Goal: Transaction & Acquisition: Purchase product/service

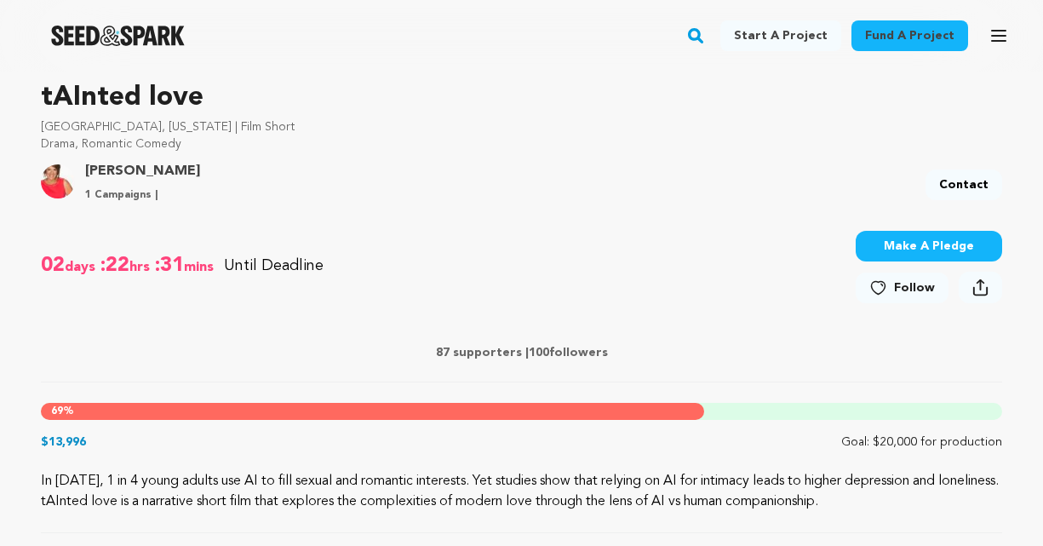
scroll to position [545, 0]
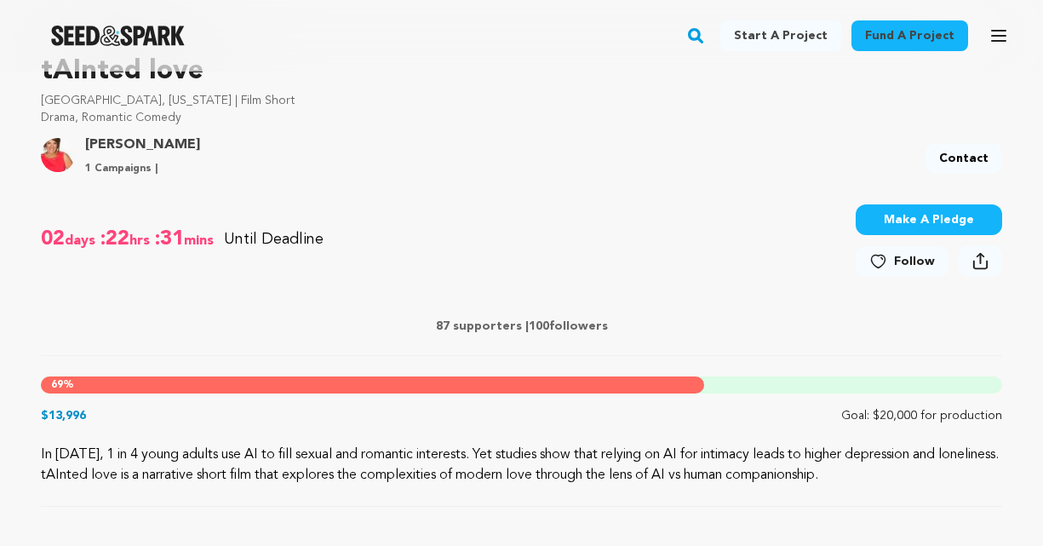
click at [941, 222] on button "Make A Pledge" at bounding box center [929, 219] width 146 height 31
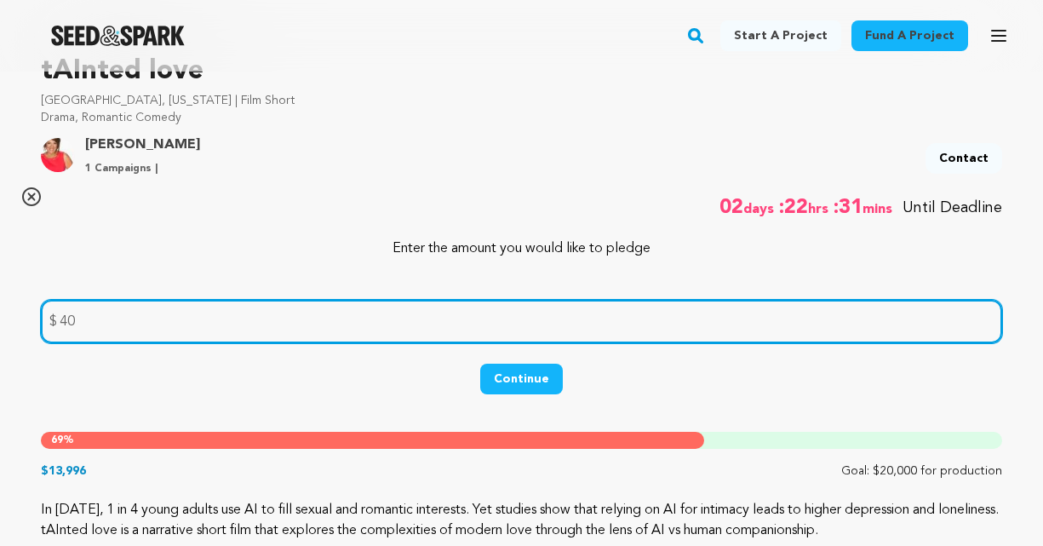
type input "40"
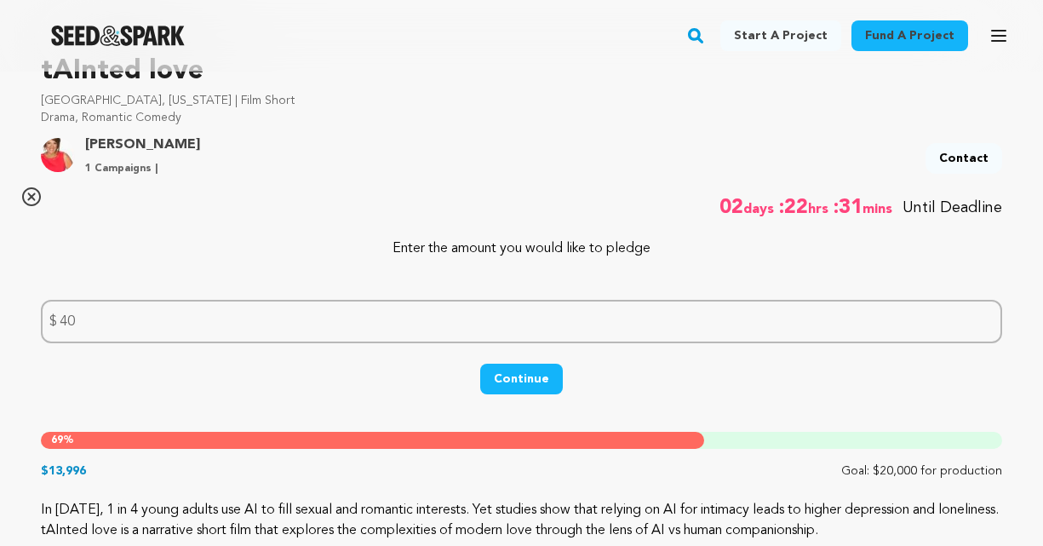
click at [542, 383] on button "Continue" at bounding box center [521, 379] width 83 height 31
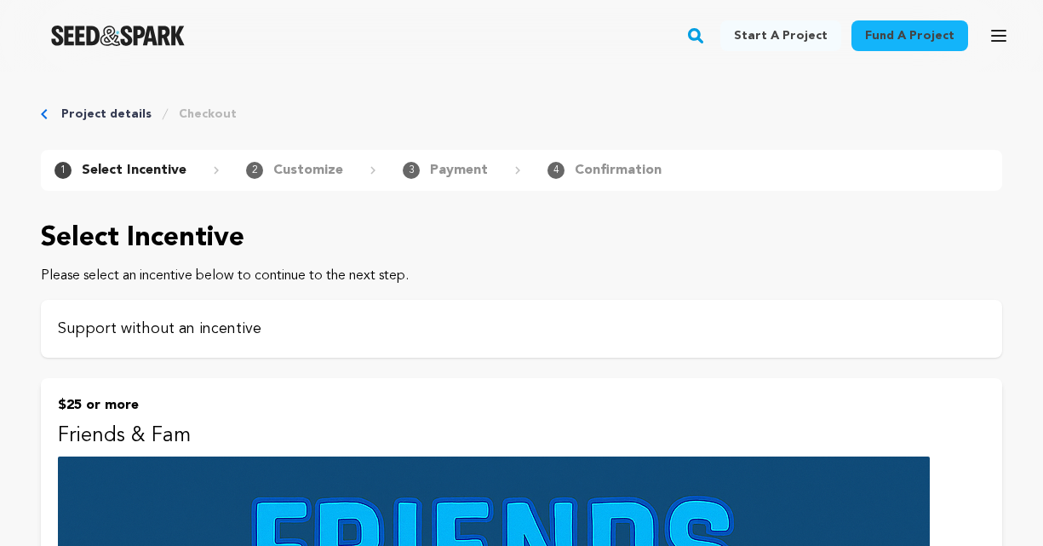
click at [506, 341] on div "Support without an incentive" at bounding box center [521, 329] width 961 height 58
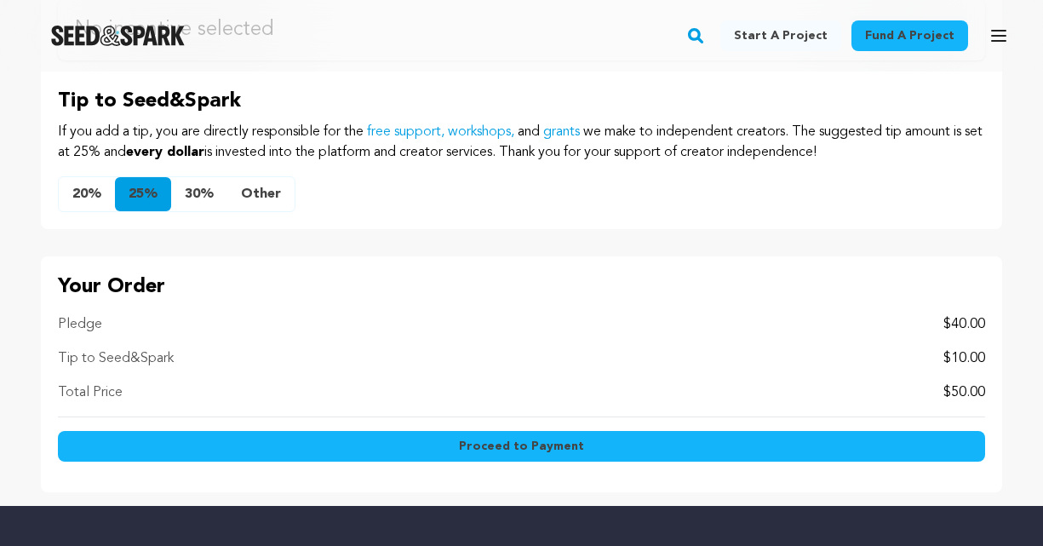
scroll to position [1022, 0]
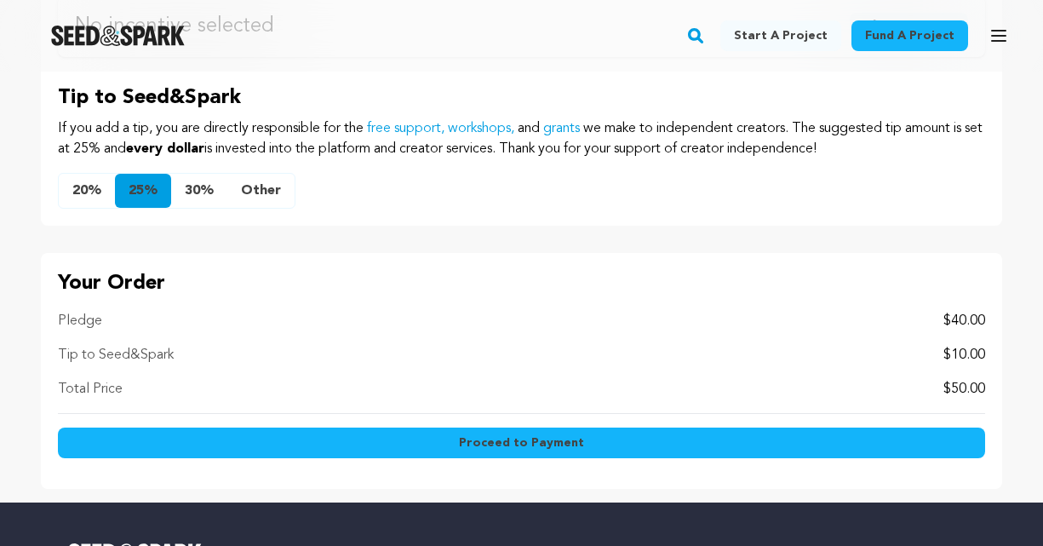
click at [267, 191] on button "Other" at bounding box center [260, 191] width 67 height 34
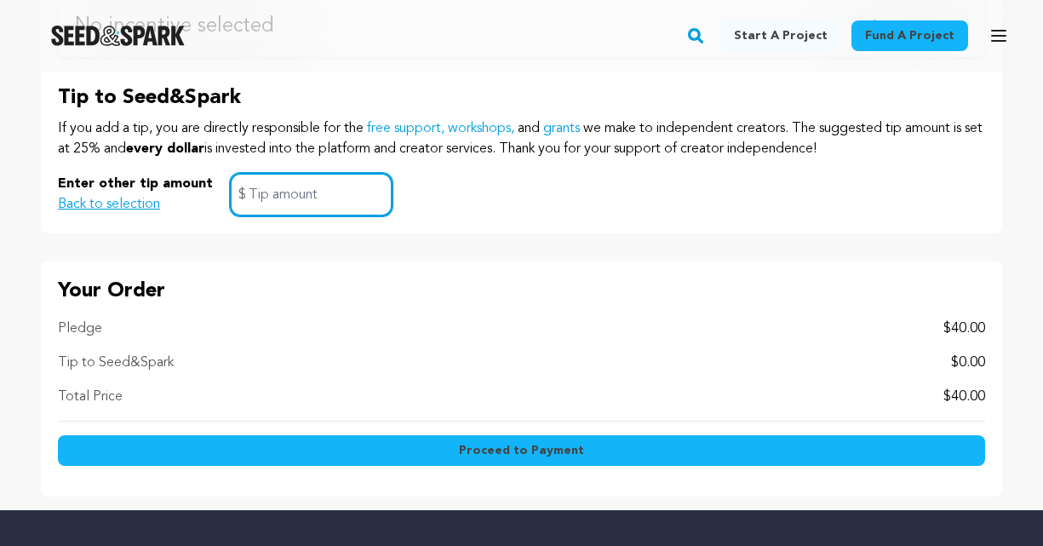
click at [267, 192] on input "text" at bounding box center [311, 194] width 163 height 43
type input "1.00"
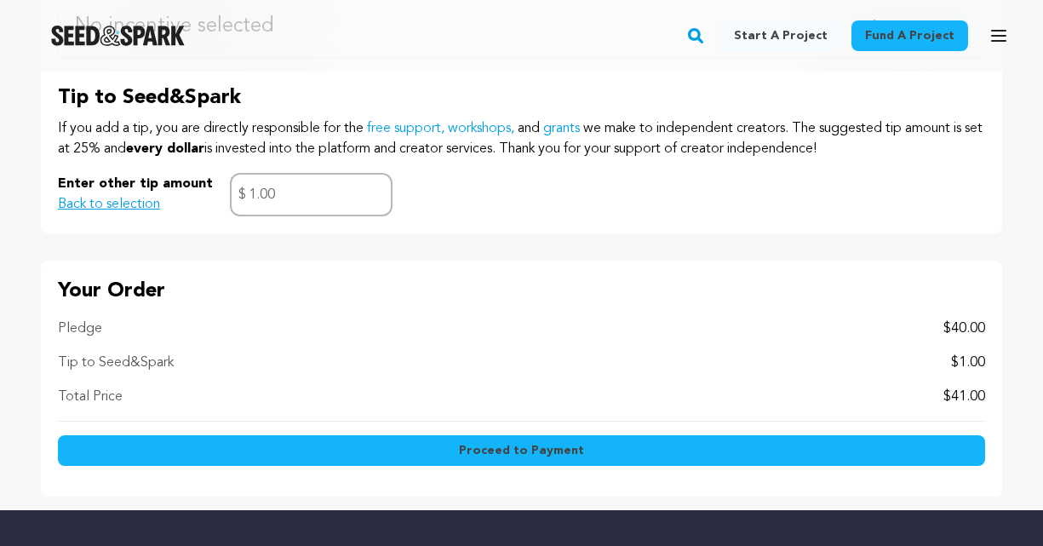
click at [518, 447] on span "Proceed to Payment" at bounding box center [521, 450] width 125 height 17
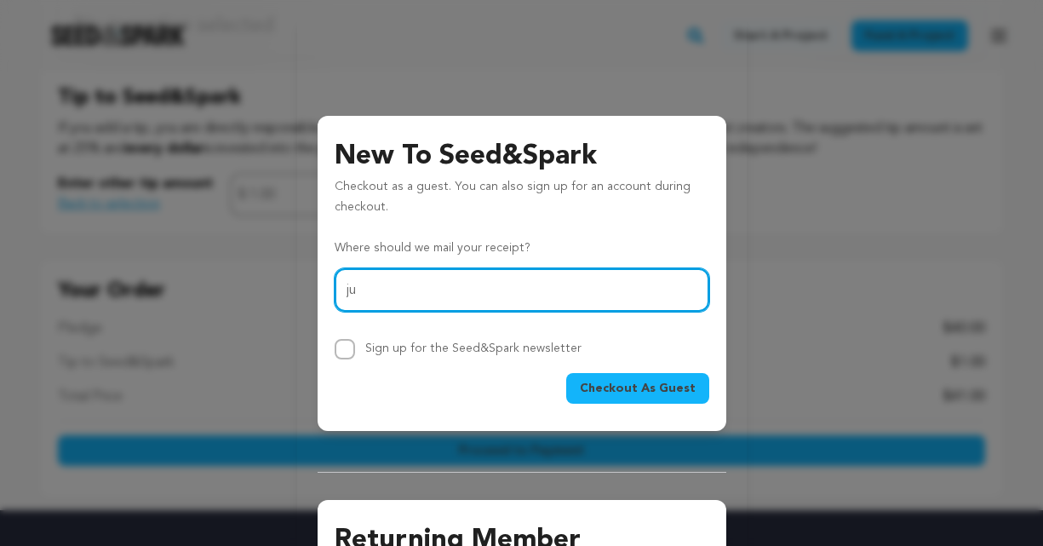
type input "justin@bohemiaent.com"
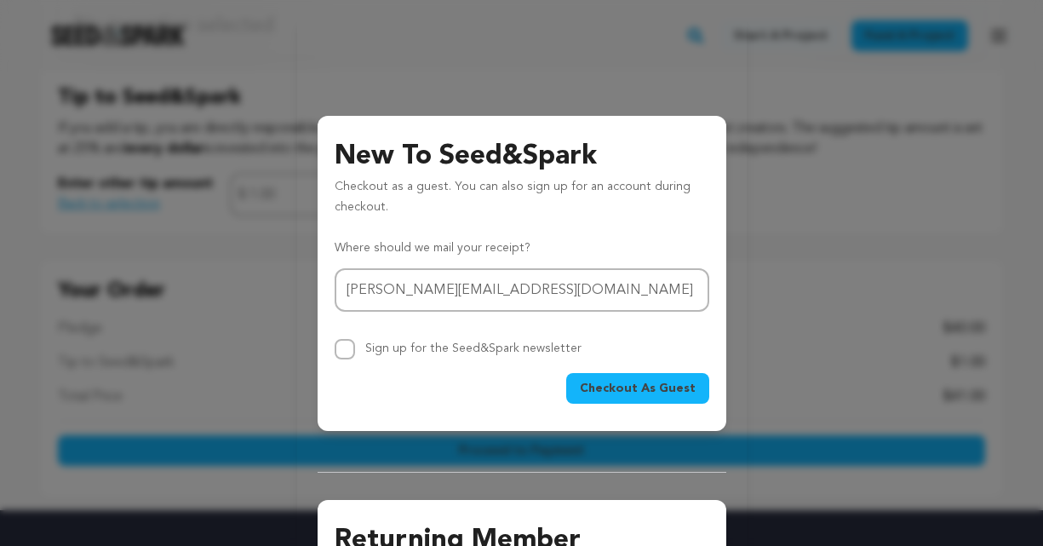
click at [632, 398] on button "Checkout As Guest" at bounding box center [637, 388] width 143 height 31
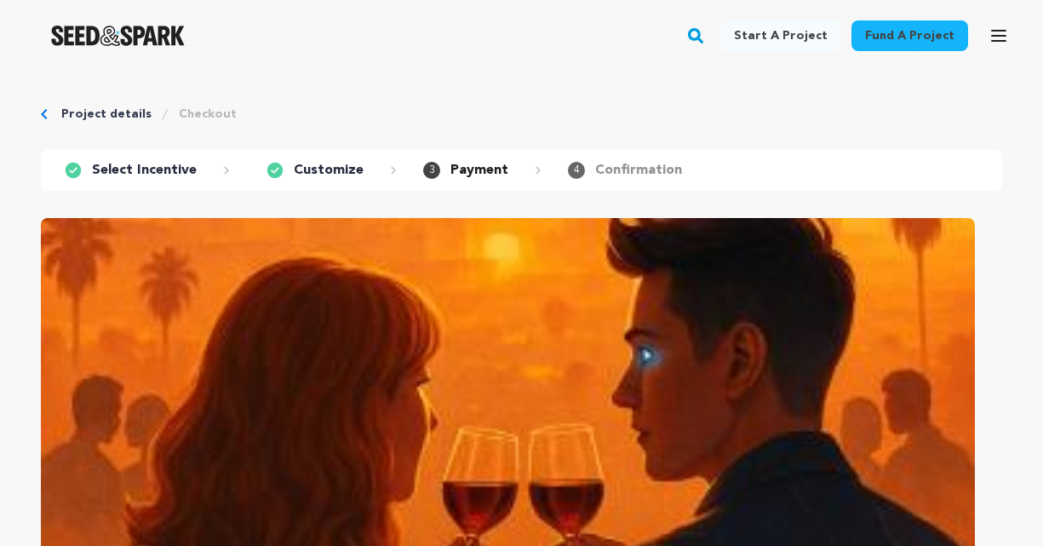
scroll to position [705, 0]
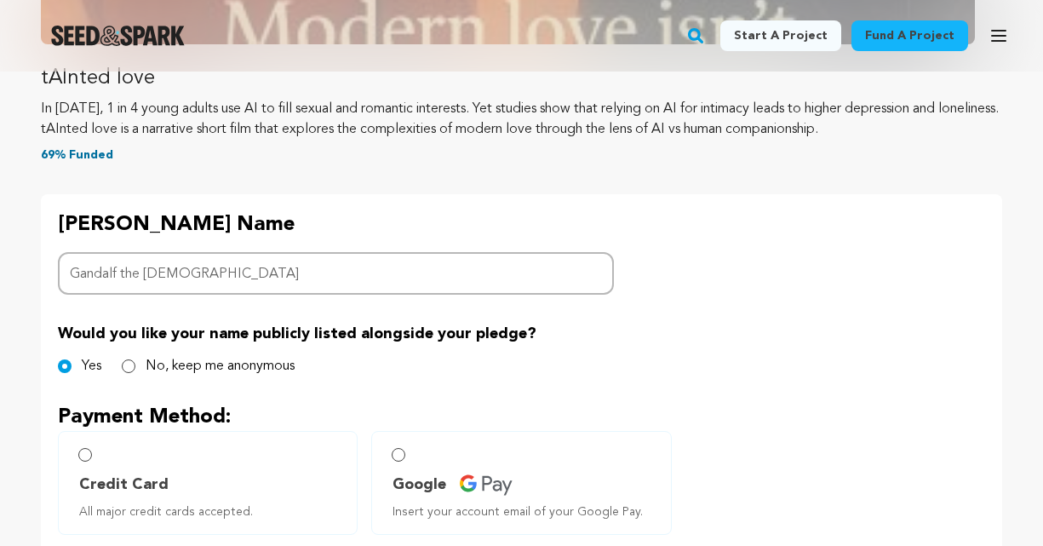
type input "Gandalf the [DEMOGRAPHIC_DATA]"
click at [24, 378] on div "Project details Checkout 1 Select Incentive 2 Customize 3 Payment 4" at bounding box center [521, 239] width 1043 height 1746
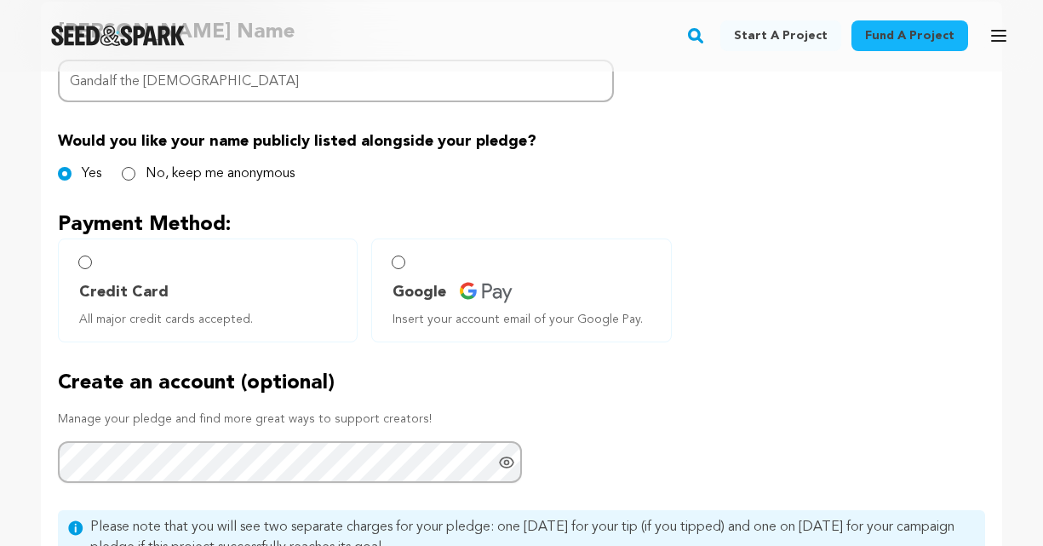
scroll to position [978, 0]
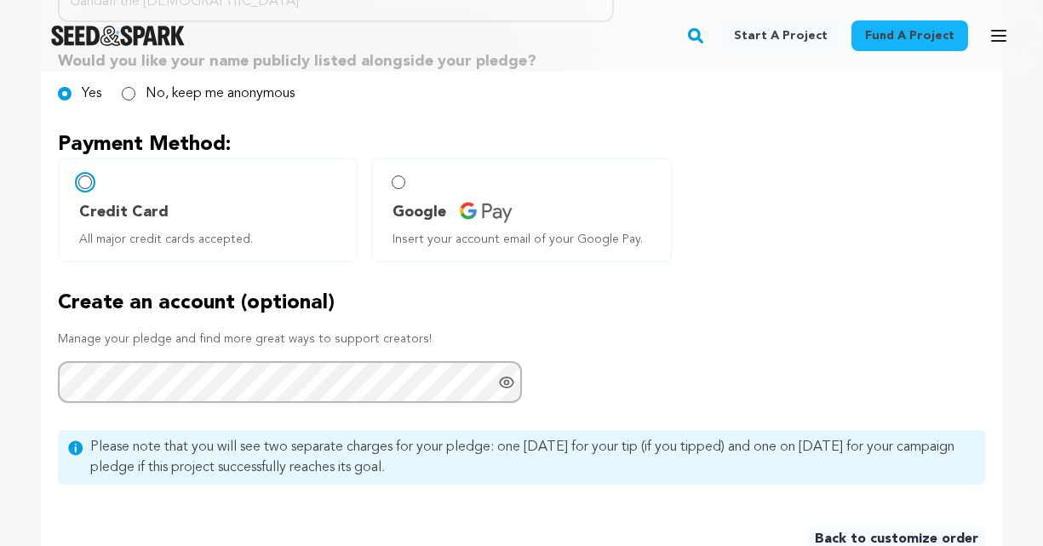
click at [83, 183] on input "Credit Card All major credit cards accepted." at bounding box center [85, 182] width 14 height 14
radio input "false"
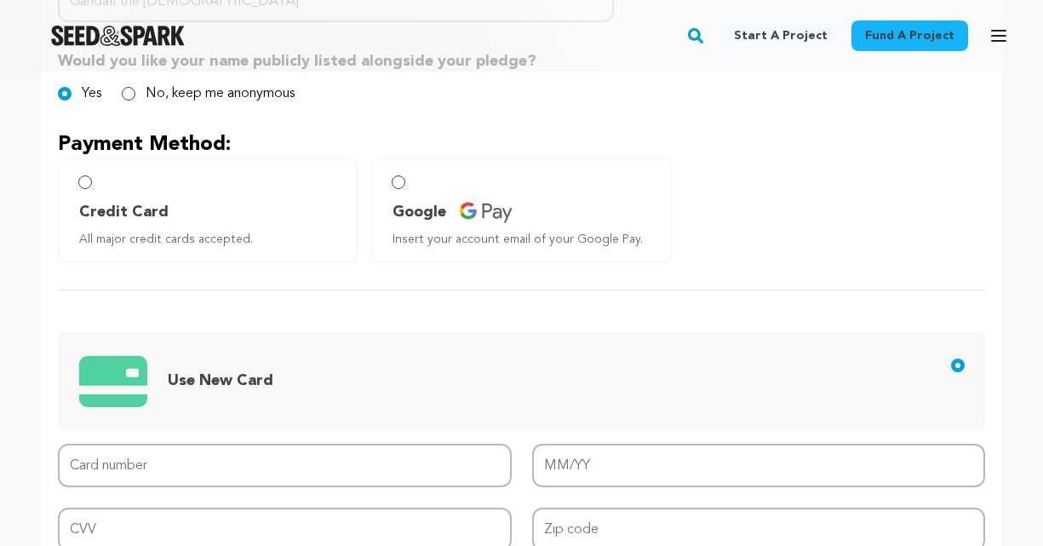
click at [16, 368] on div "Project details Checkout 1 Select Incentive 2 Customize 3 Payment 4" at bounding box center [521, 131] width 1043 height 2074
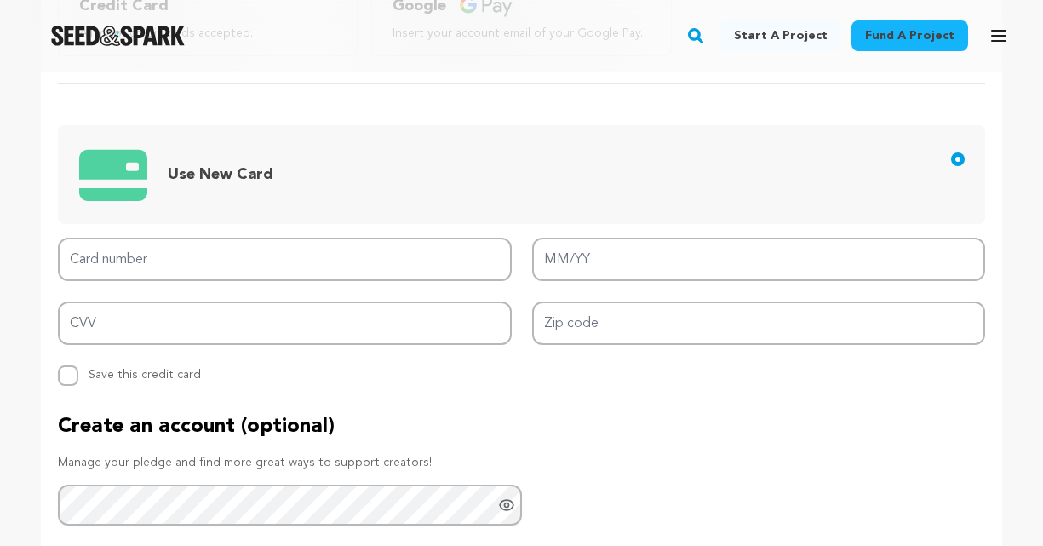
scroll to position [1216, 0]
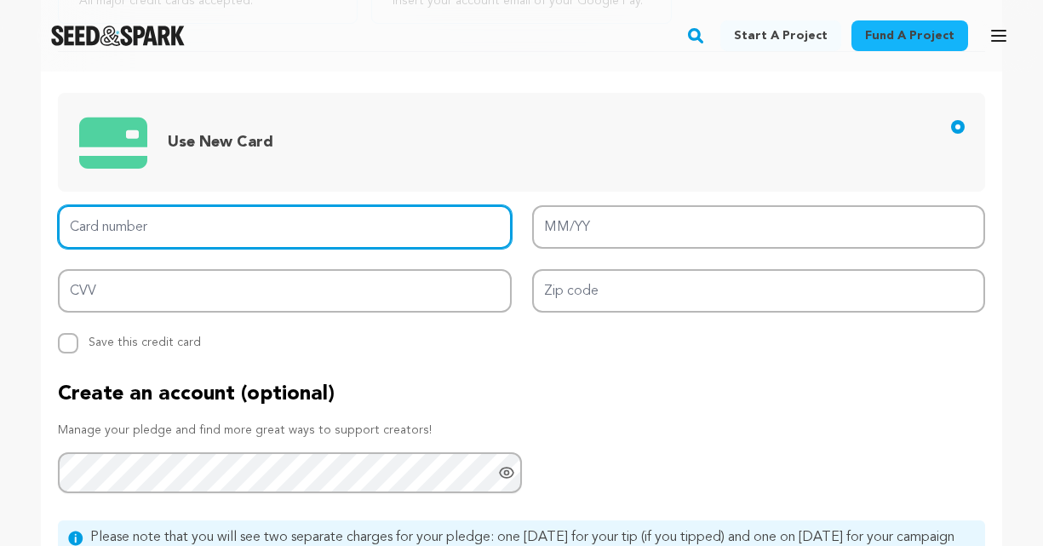
click at [202, 220] on input "Card number" at bounding box center [285, 226] width 454 height 43
type input "[CREDIT_CARD_NUMBER]"
type input "08/30"
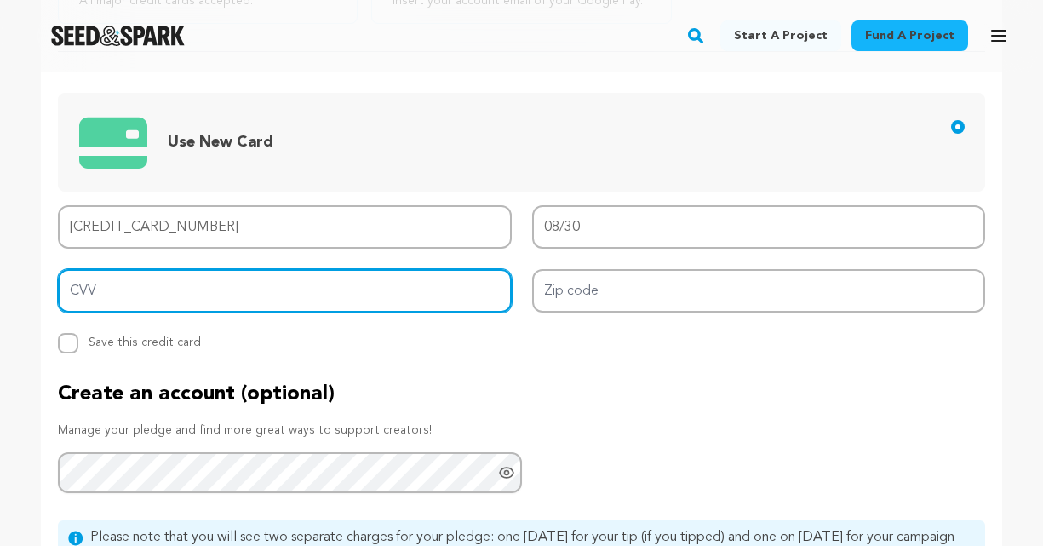
type input "630"
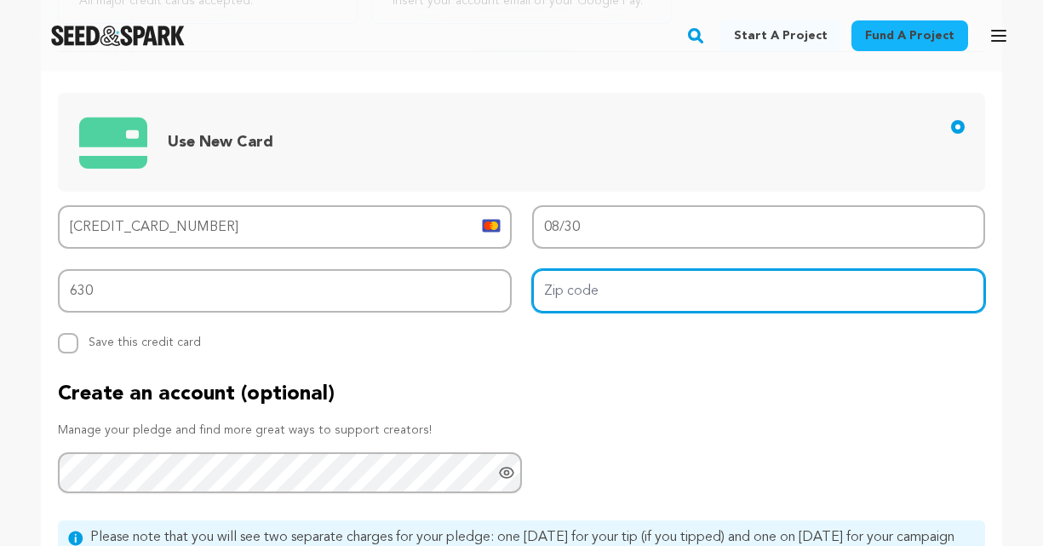
click at [577, 299] on input "Zip code" at bounding box center [759, 290] width 454 height 43
type input "89101"
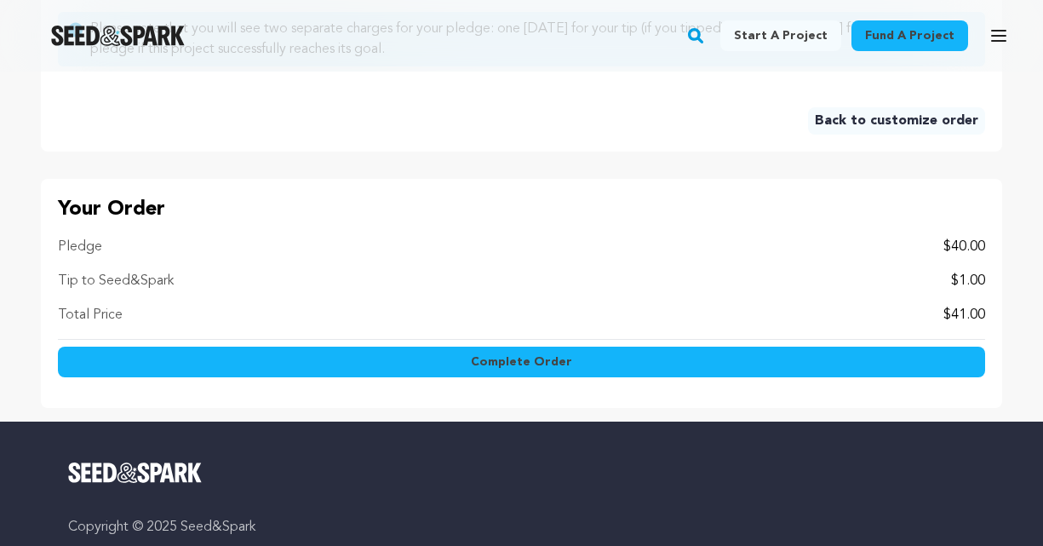
scroll to position [1727, 0]
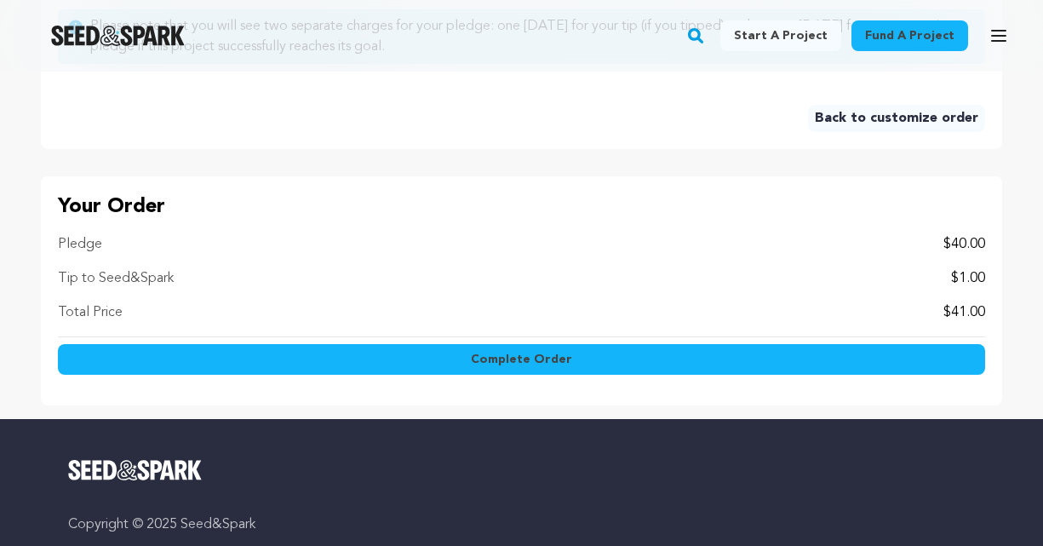
click at [548, 364] on span "Complete Order" at bounding box center [521, 359] width 101 height 17
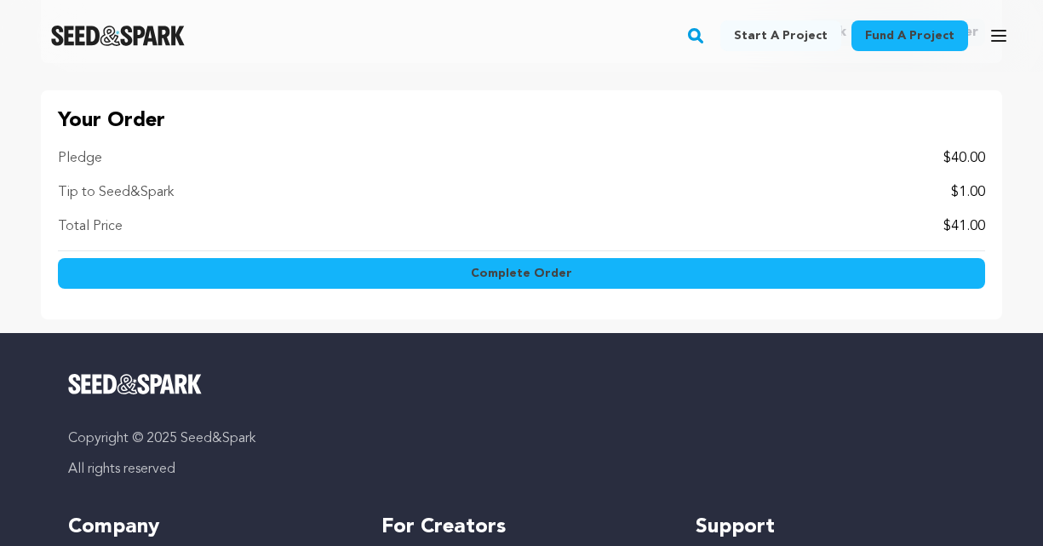
scroll to position [1641, 0]
